Goal: Find specific page/section: Find specific page/section

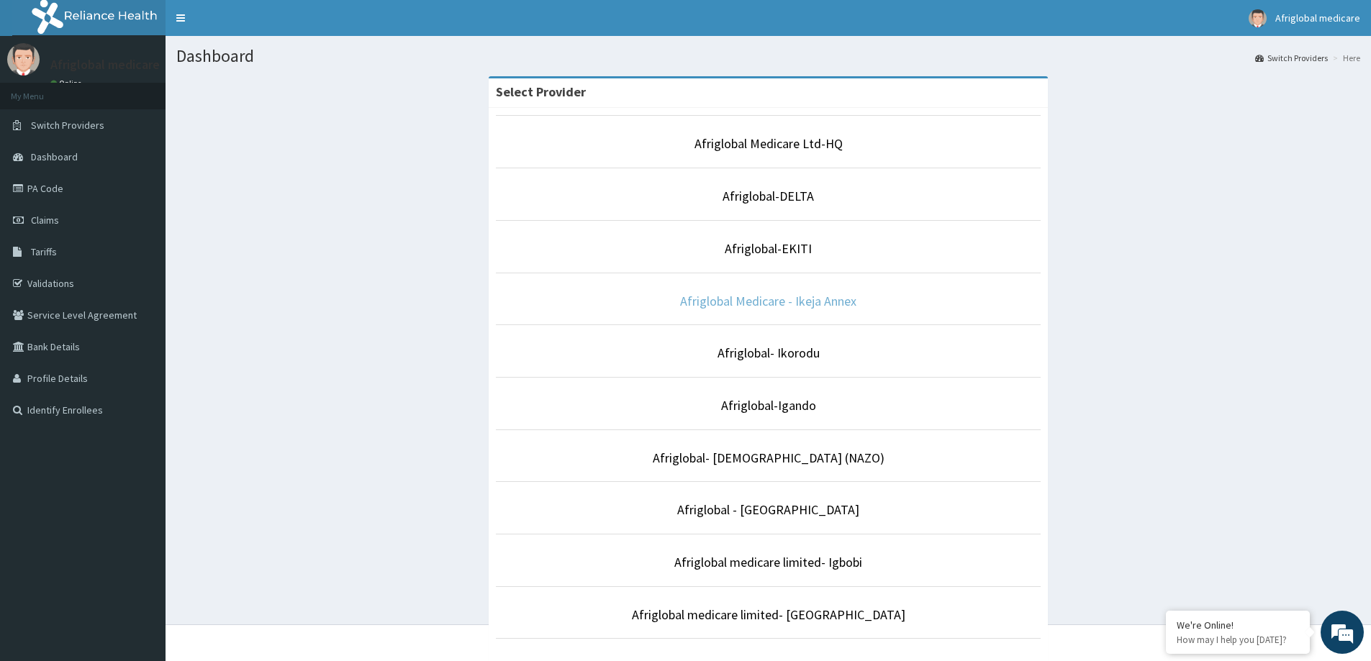
click at [762, 296] on link "Afriglobal Medicare - Ikeja Annex" at bounding box center [768, 301] width 176 height 17
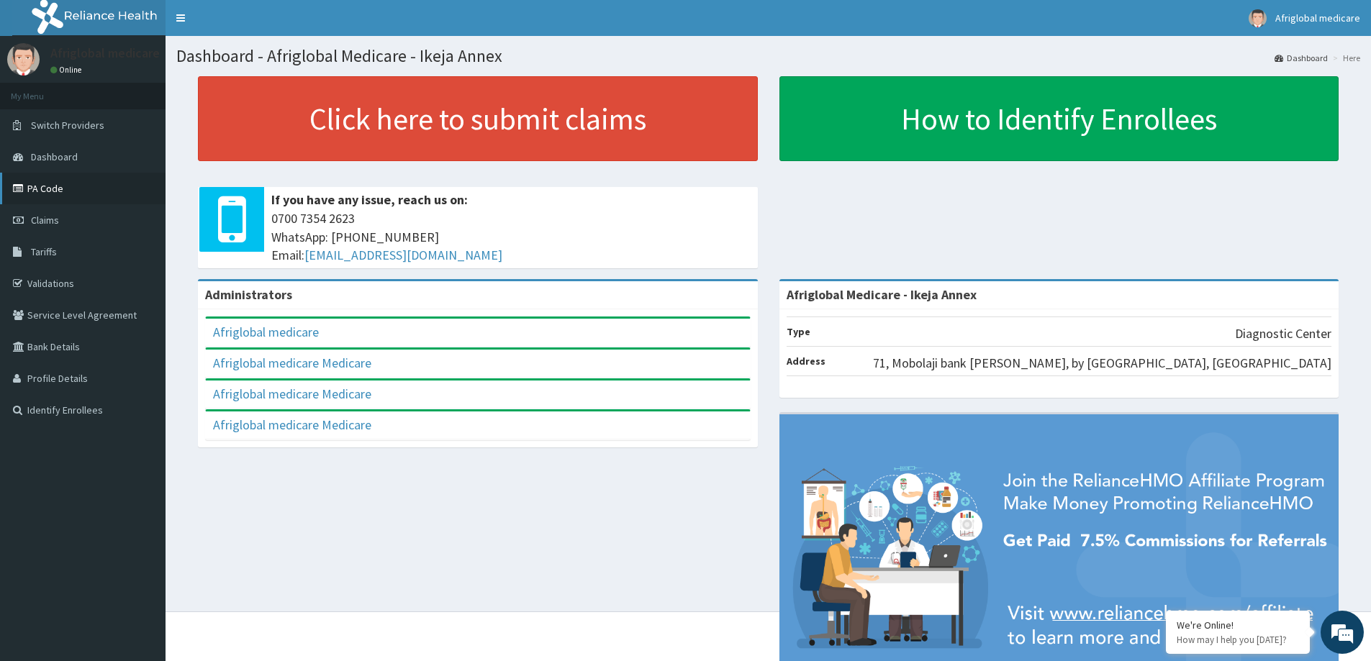
click at [73, 195] on link "PA Code" at bounding box center [83, 189] width 166 height 32
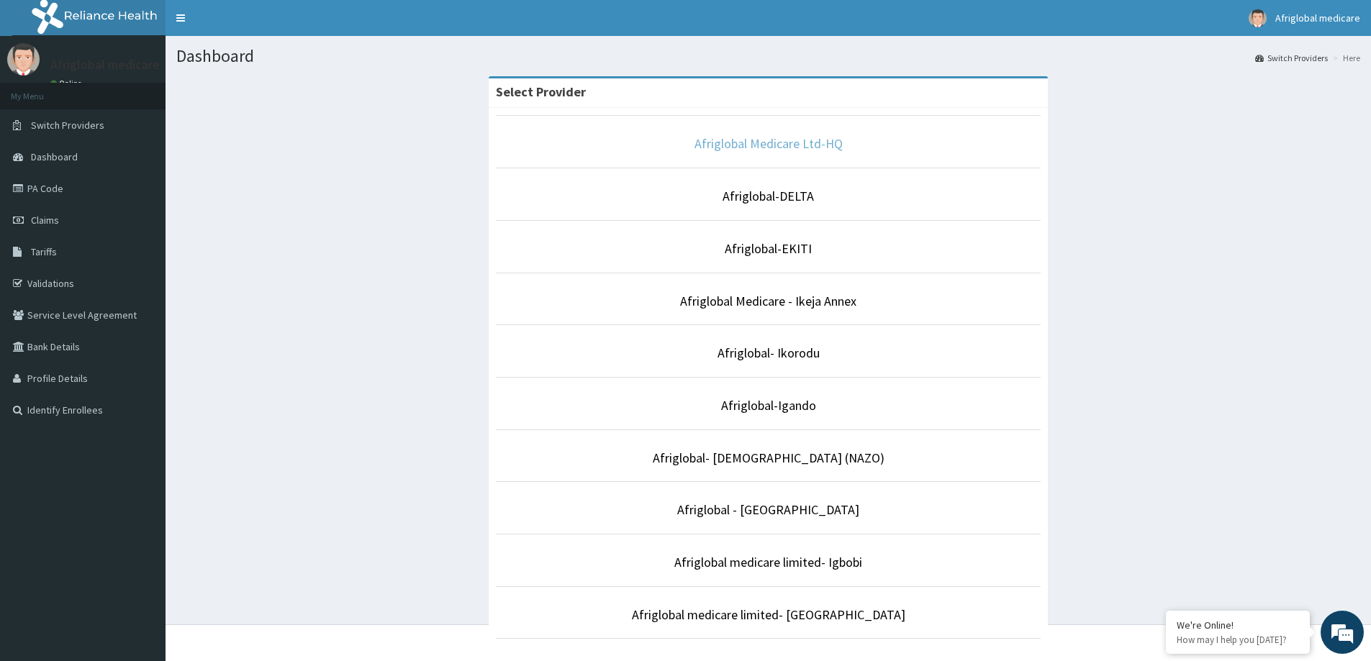
click at [722, 148] on link "Afriglobal Medicare Ltd-HQ" at bounding box center [768, 143] width 148 height 17
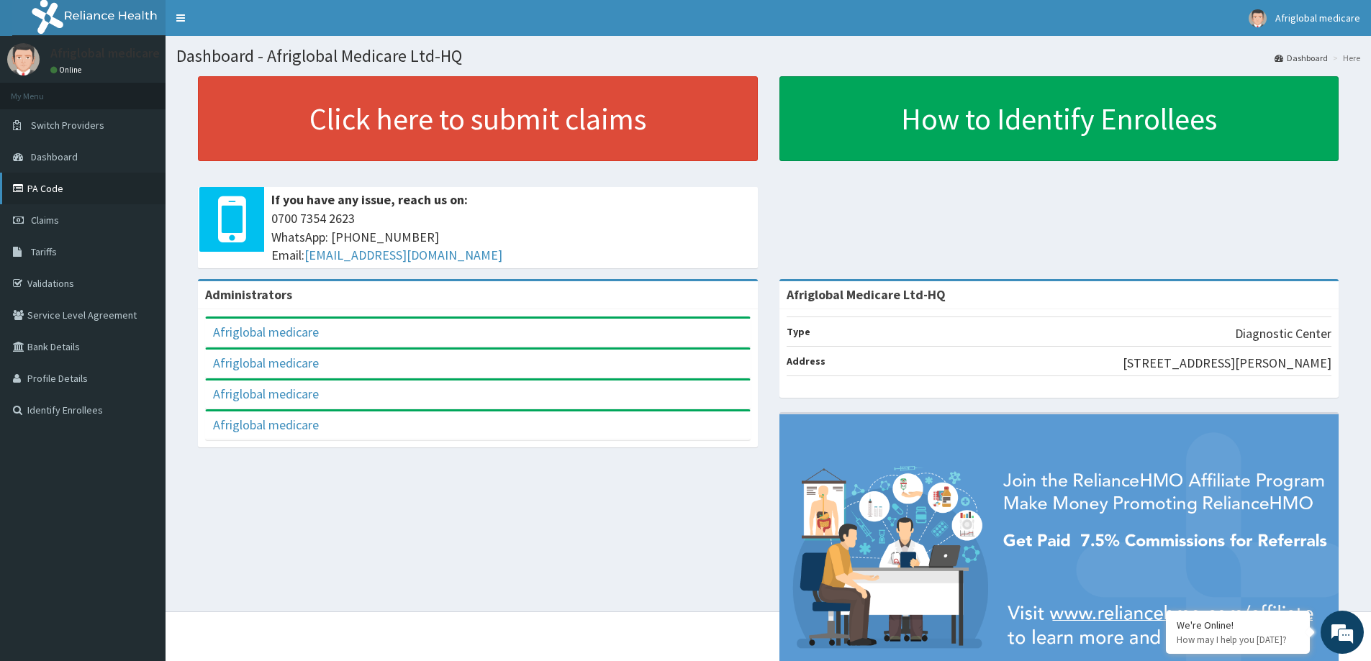
click at [87, 189] on link "PA Code" at bounding box center [83, 189] width 166 height 32
